Goal: Information Seeking & Learning: Learn about a topic

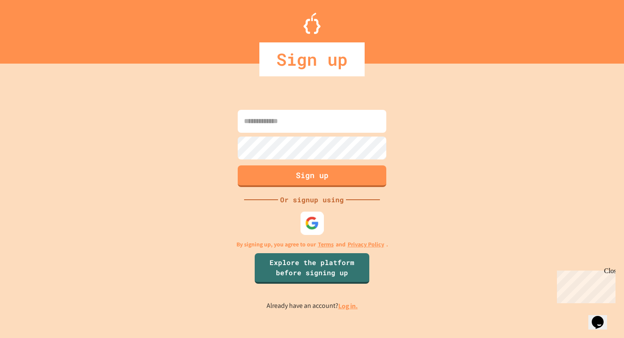
click at [308, 228] on img at bounding box center [312, 223] width 14 height 14
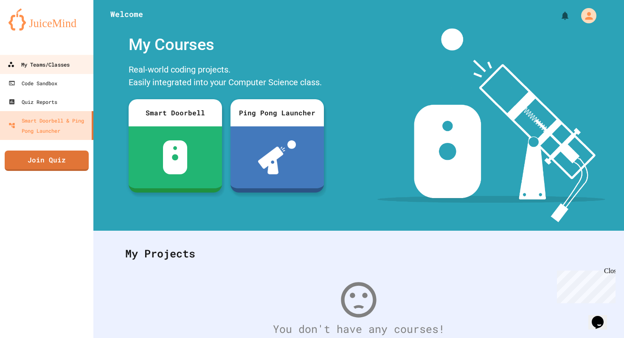
click at [68, 58] on link "My Teams/Classes" at bounding box center [47, 64] width 96 height 19
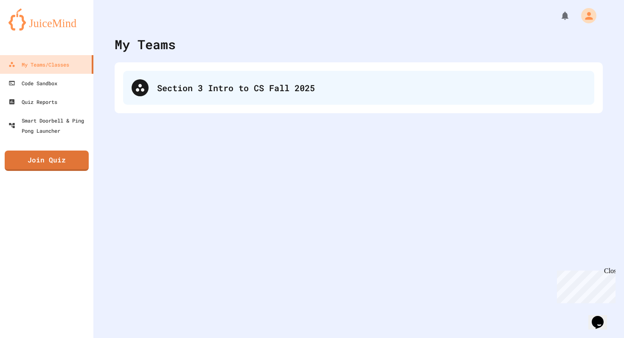
click at [190, 94] on div "Section 3 Intro to CS Fall 2025" at bounding box center [371, 87] width 429 height 13
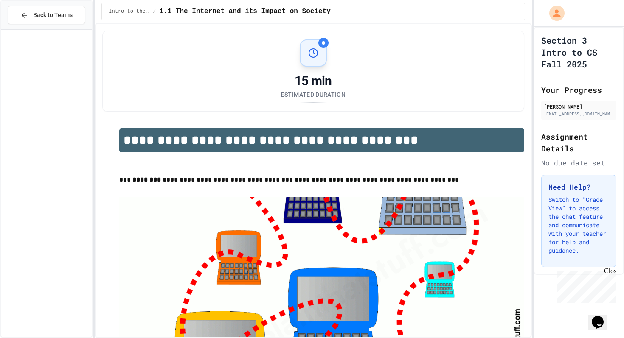
scroll to position [2249, 0]
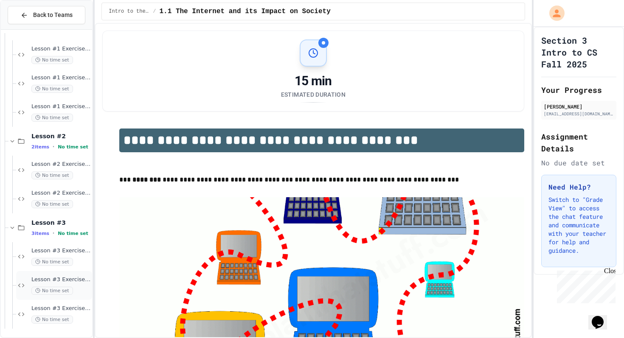
click at [49, 272] on div "Lesson #3 Exercise #3.2 No time set" at bounding box center [54, 285] width 76 height 29
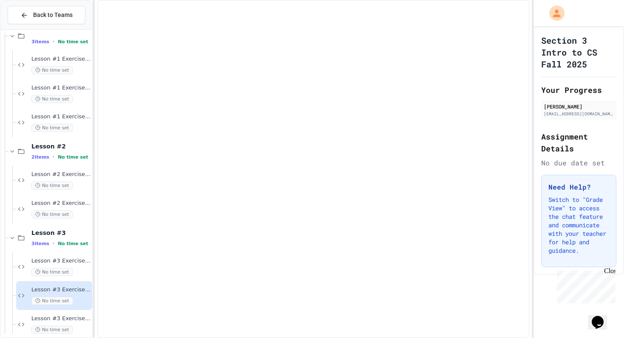
click at [49, 272] on span "No time set" at bounding box center [52, 272] width 42 height 8
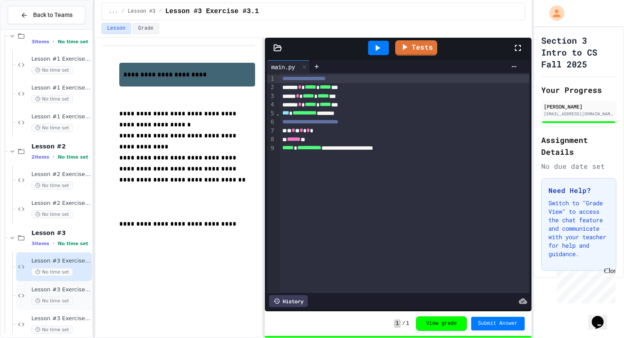
click at [31, 306] on div "Lesson #3 Exercise #3.2 No time set" at bounding box center [54, 295] width 76 height 29
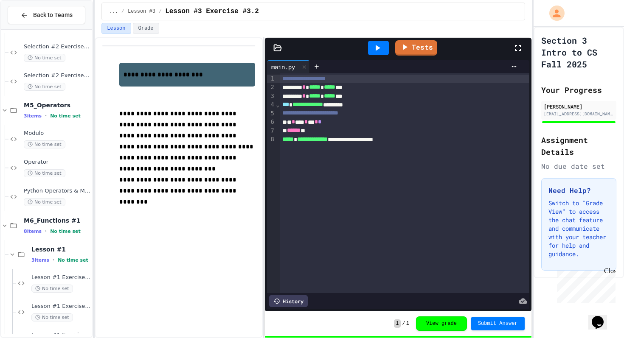
scroll to position [2017, 0]
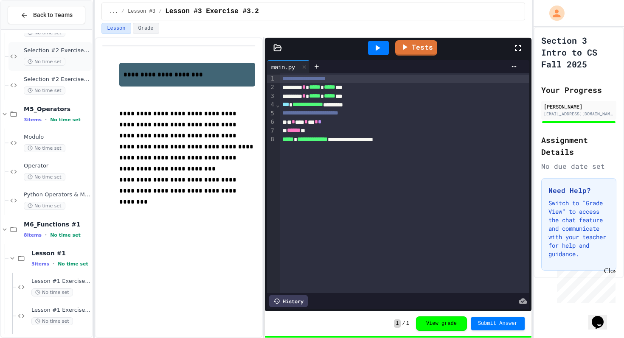
click at [54, 48] on span "Selection #2 Exercise #6.3" at bounding box center [57, 50] width 67 height 7
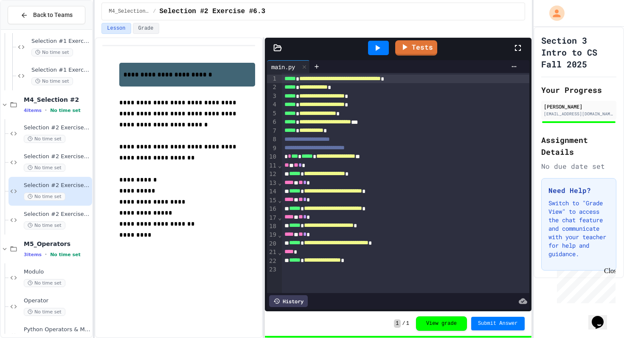
scroll to position [1879, 0]
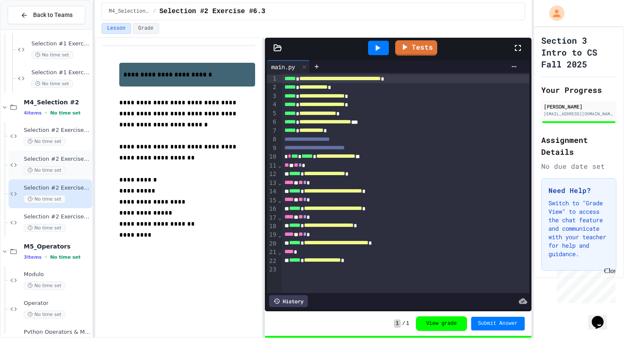
click at [76, 160] on span "Selection #2 Exercise #6.2" at bounding box center [57, 159] width 67 height 7
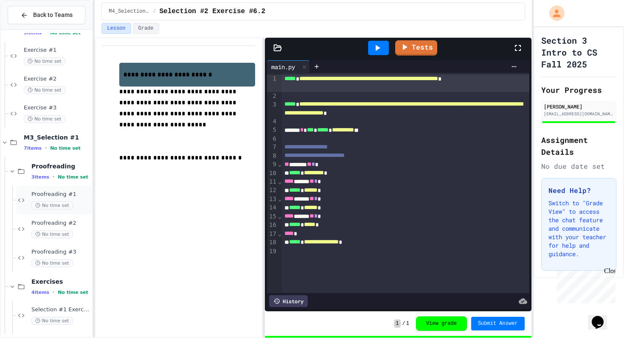
scroll to position [1554, 0]
click at [59, 199] on div "Proofreading #1 No time set" at bounding box center [60, 201] width 59 height 19
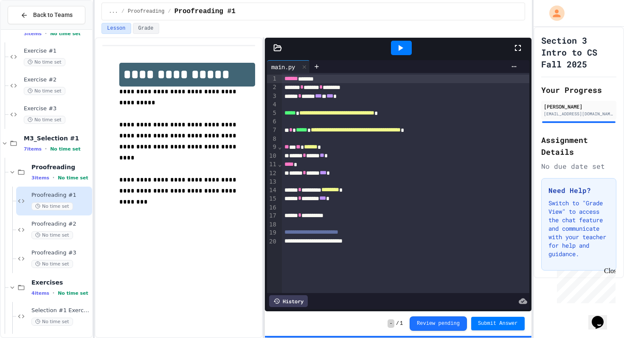
click at [101, 156] on div "**********" at bounding box center [179, 187] width 168 height 301
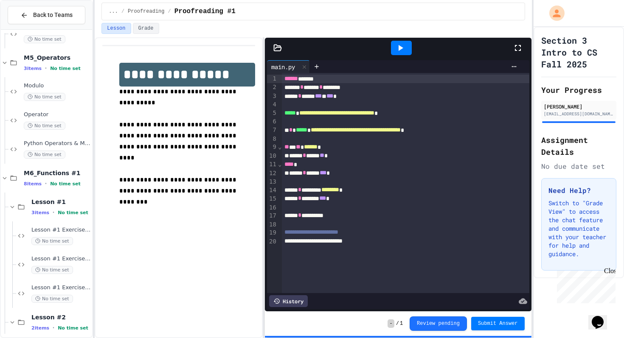
scroll to position [2067, 0]
click at [47, 149] on div "Python Operators & Modulo Exercise No time set" at bounding box center [57, 150] width 67 height 19
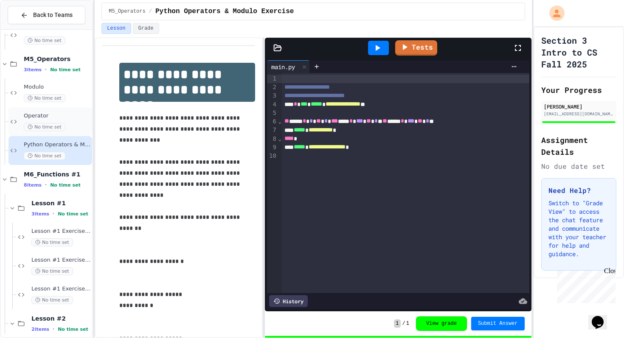
click at [34, 117] on span "Operator" at bounding box center [57, 115] width 67 height 7
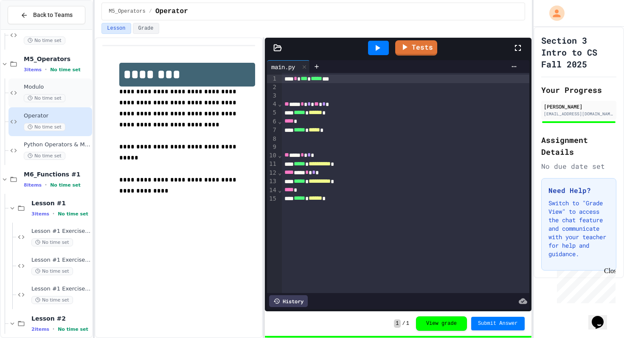
click at [52, 91] on div "Modulo No time set" at bounding box center [57, 93] width 67 height 19
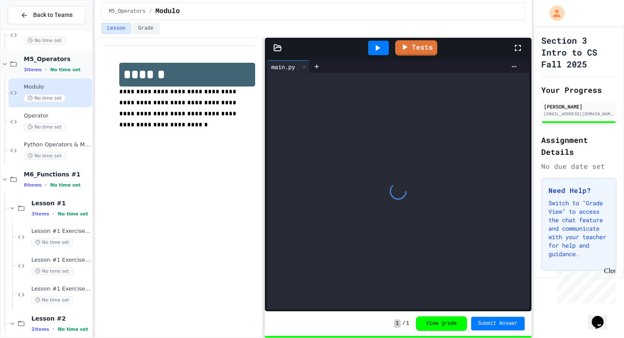
click at [58, 67] on span "No time set" at bounding box center [65, 70] width 31 height 6
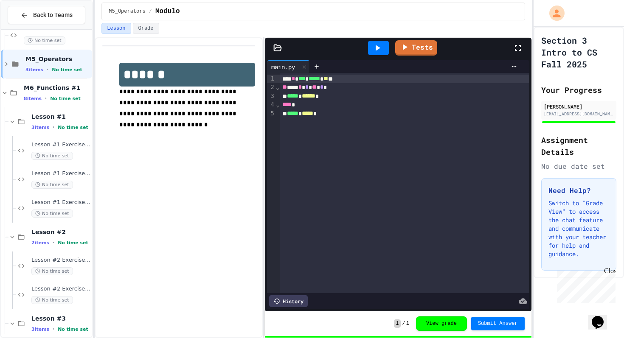
click at [58, 66] on div "3 items • No time set" at bounding box center [57, 69] width 65 height 7
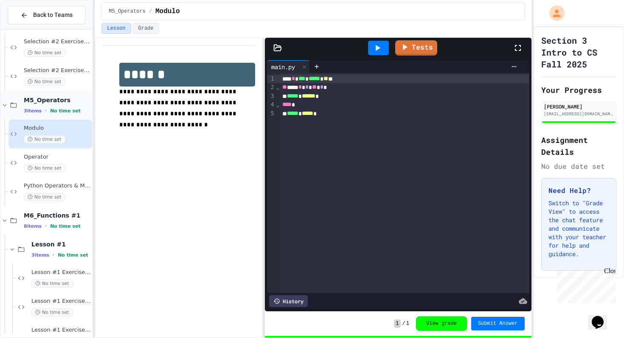
scroll to position [2008, 0]
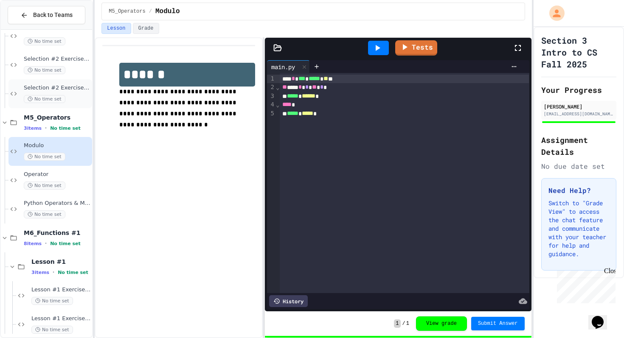
click at [48, 91] on span "Selection #2 Exercise #6.4" at bounding box center [57, 87] width 67 height 7
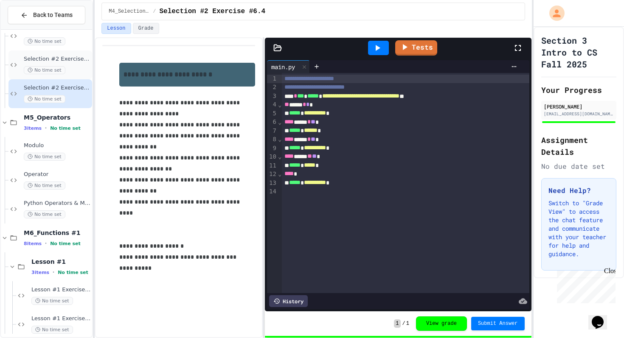
click at [58, 67] on span "No time set" at bounding box center [45, 70] width 42 height 8
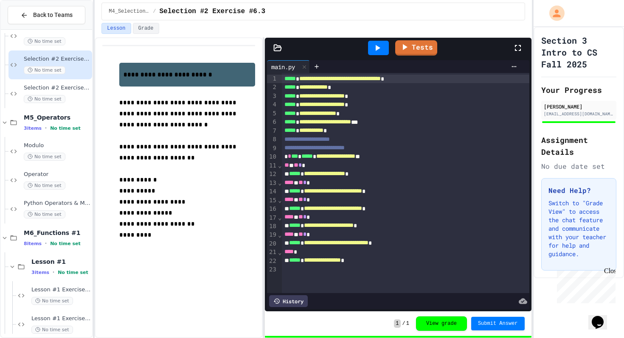
click at [56, 60] on span "Selection #2 Exercise #6.3" at bounding box center [57, 59] width 67 height 7
click at [624, 233] on div "Section 3 Intro to CS Fall 2025 Your Progress [PERSON_NAME] [EMAIL_ADDRESS][DOM…" at bounding box center [579, 153] width 90 height 252
